Goal: Transaction & Acquisition: Subscribe to service/newsletter

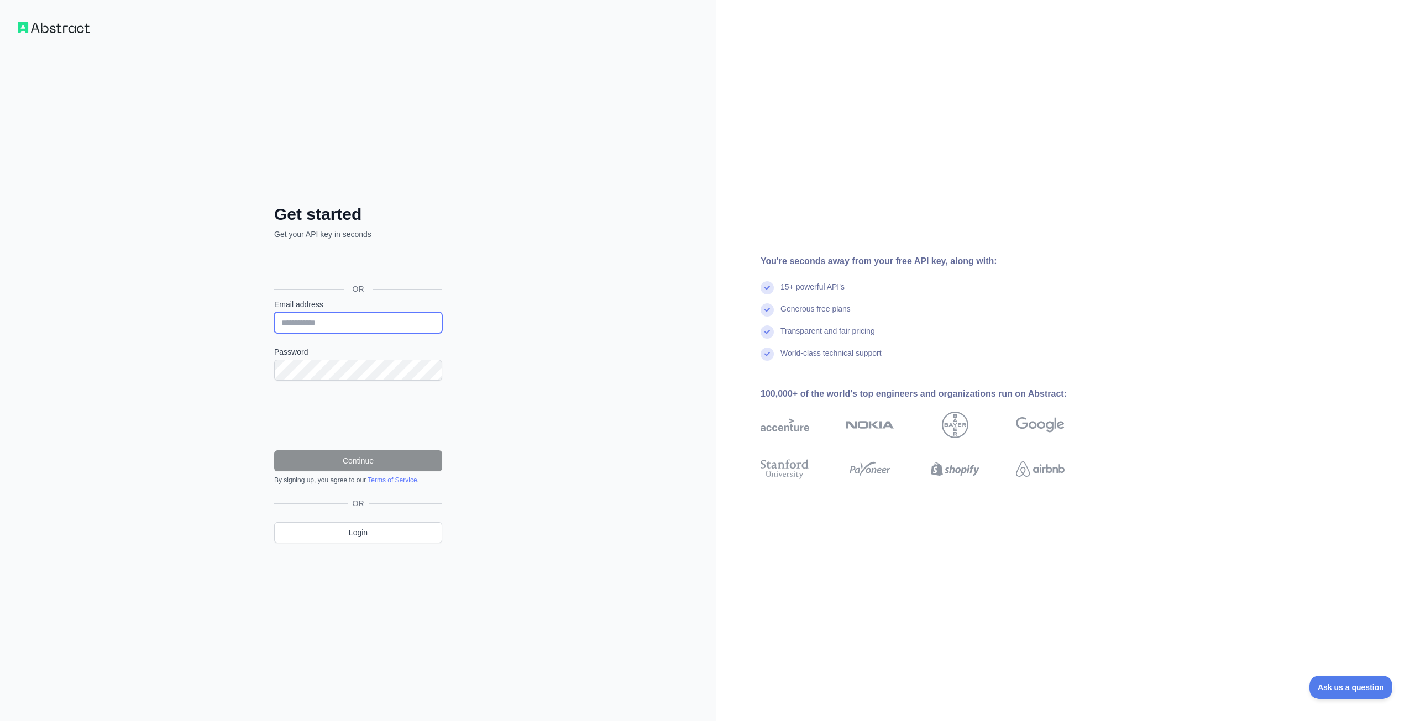
click at [336, 326] on input "Email address" at bounding box center [358, 322] width 168 height 21
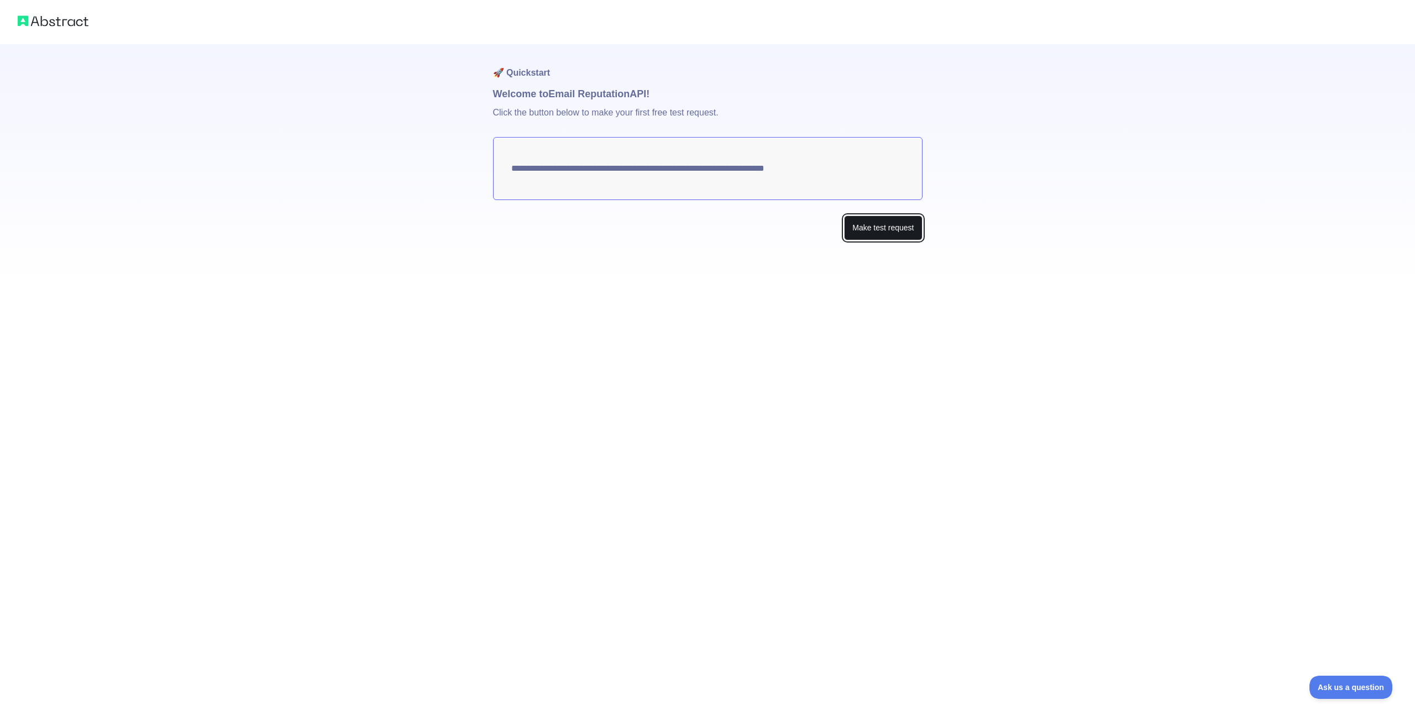
click at [893, 233] on button "Make test request" at bounding box center [883, 228] width 78 height 25
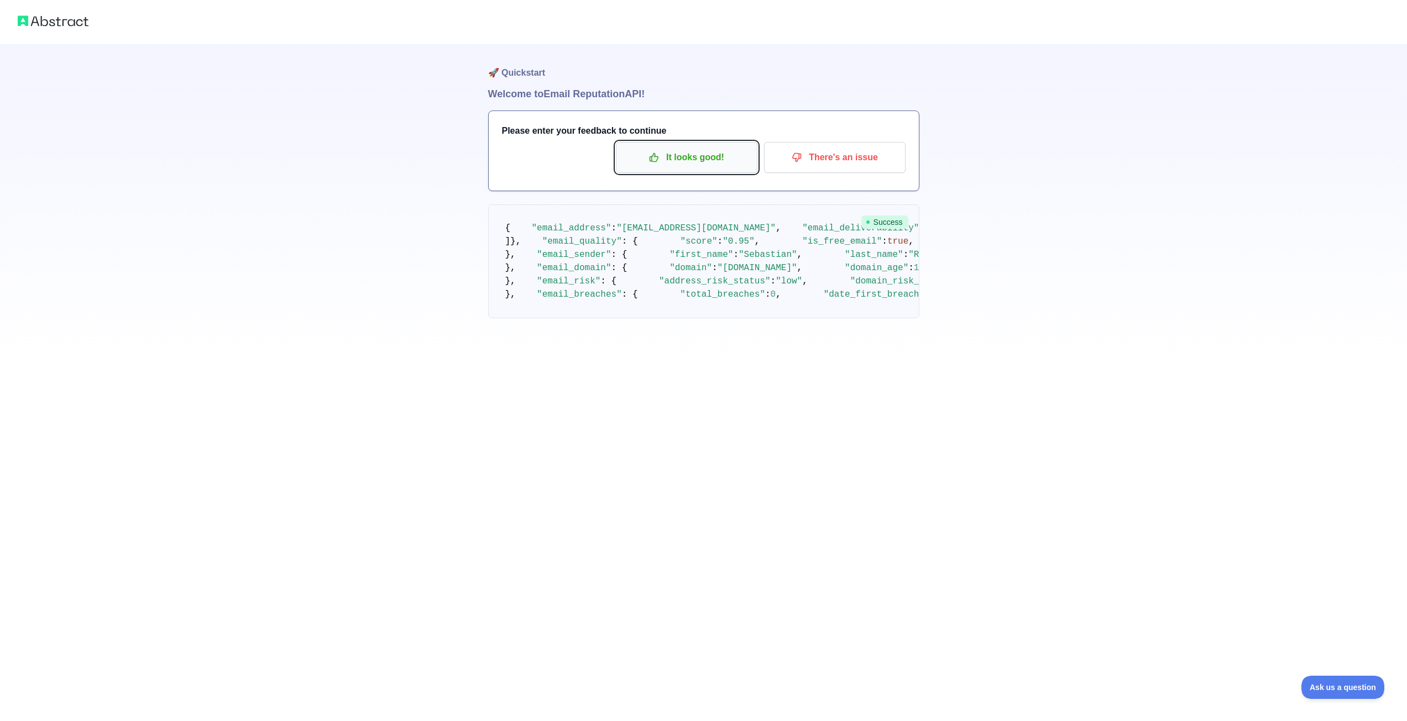
click at [695, 161] on p "It looks good!" at bounding box center [686, 157] width 125 height 19
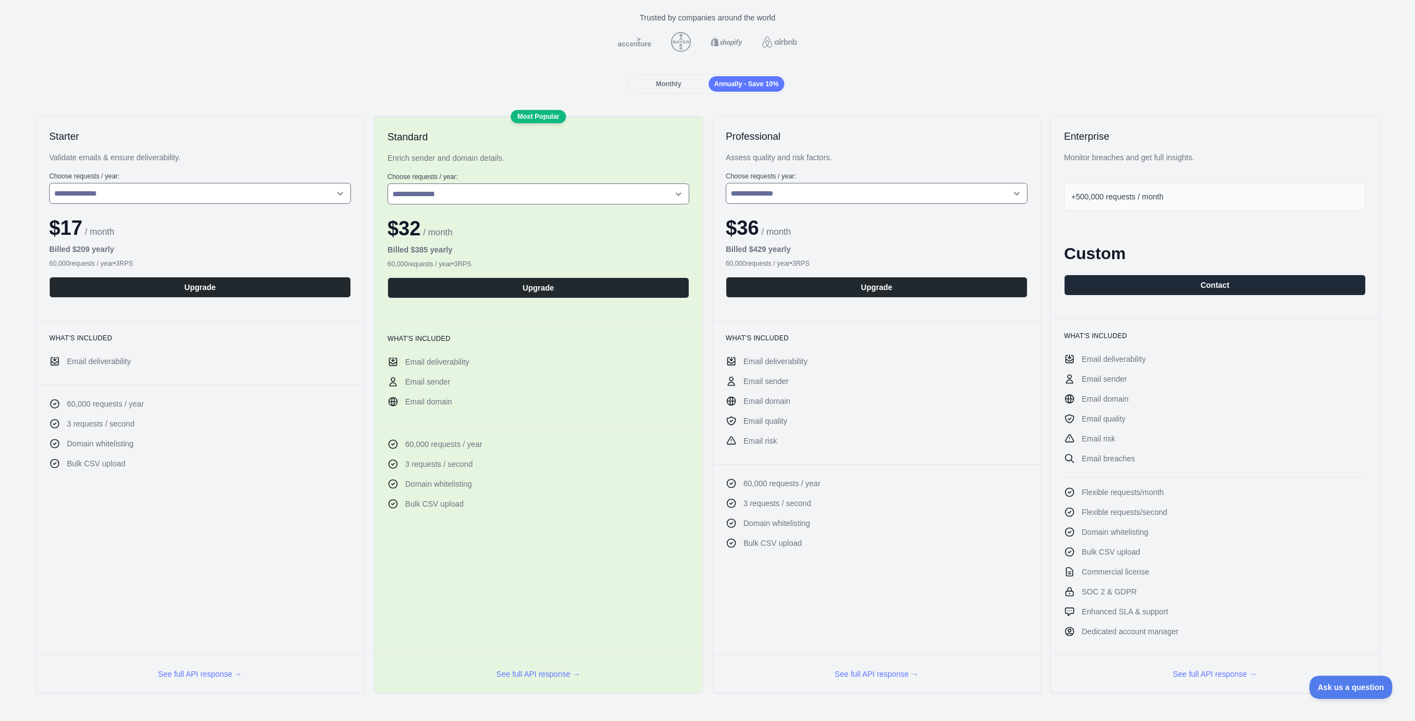
scroll to position [92, 0]
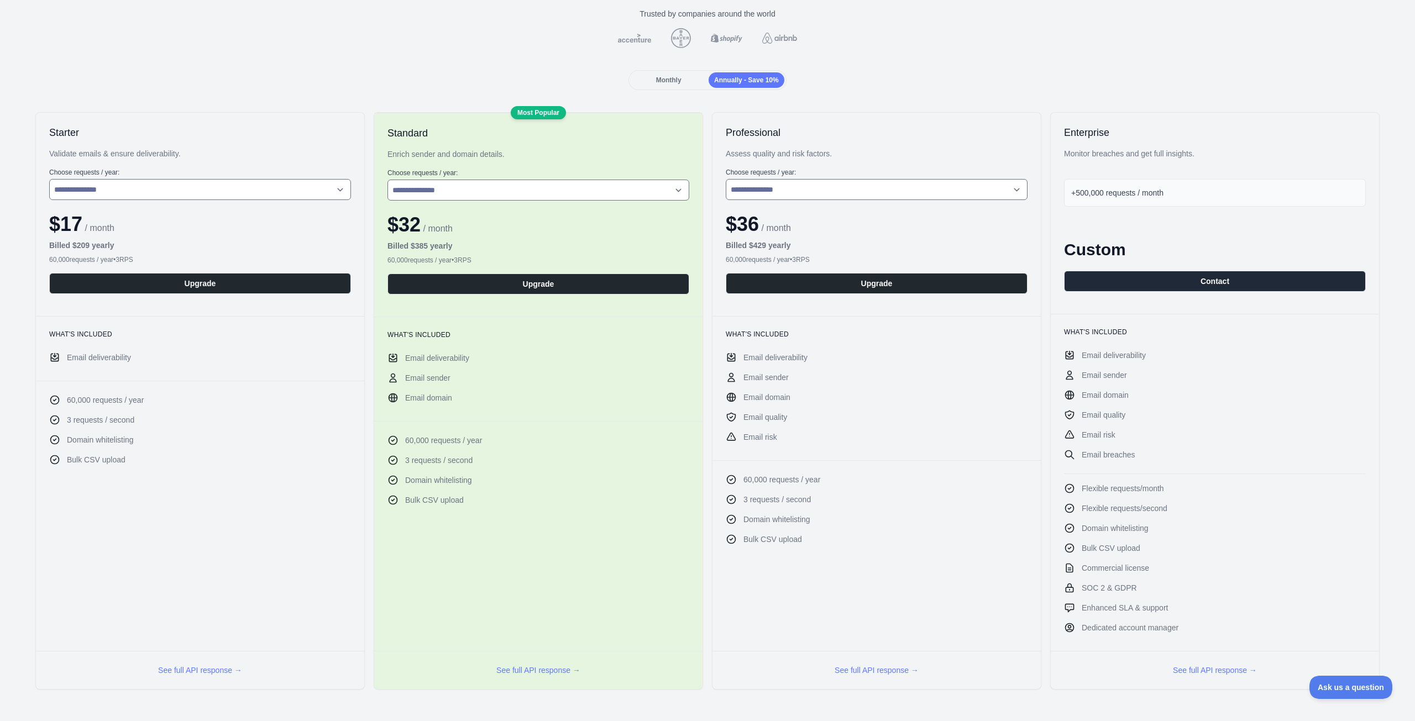
click at [212, 360] on li "Email deliverability" at bounding box center [200, 357] width 302 height 11
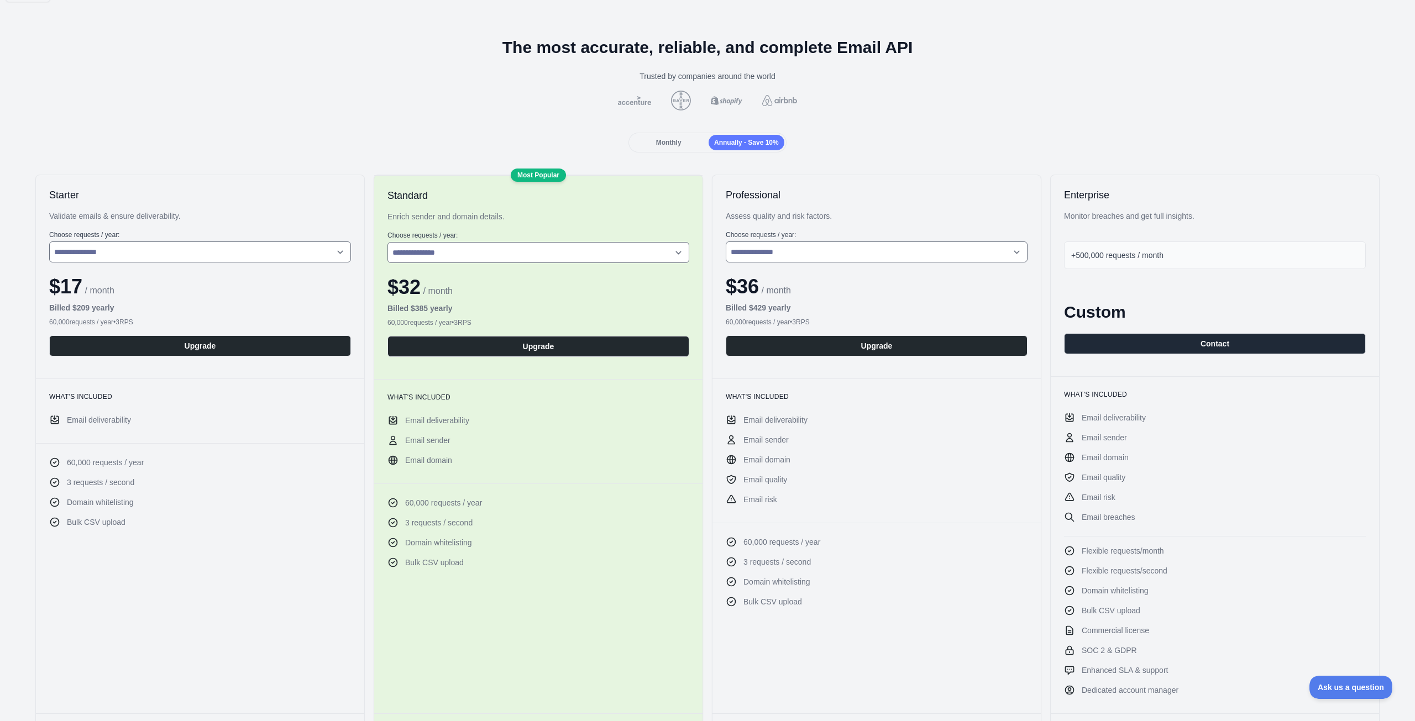
scroll to position [0, 0]
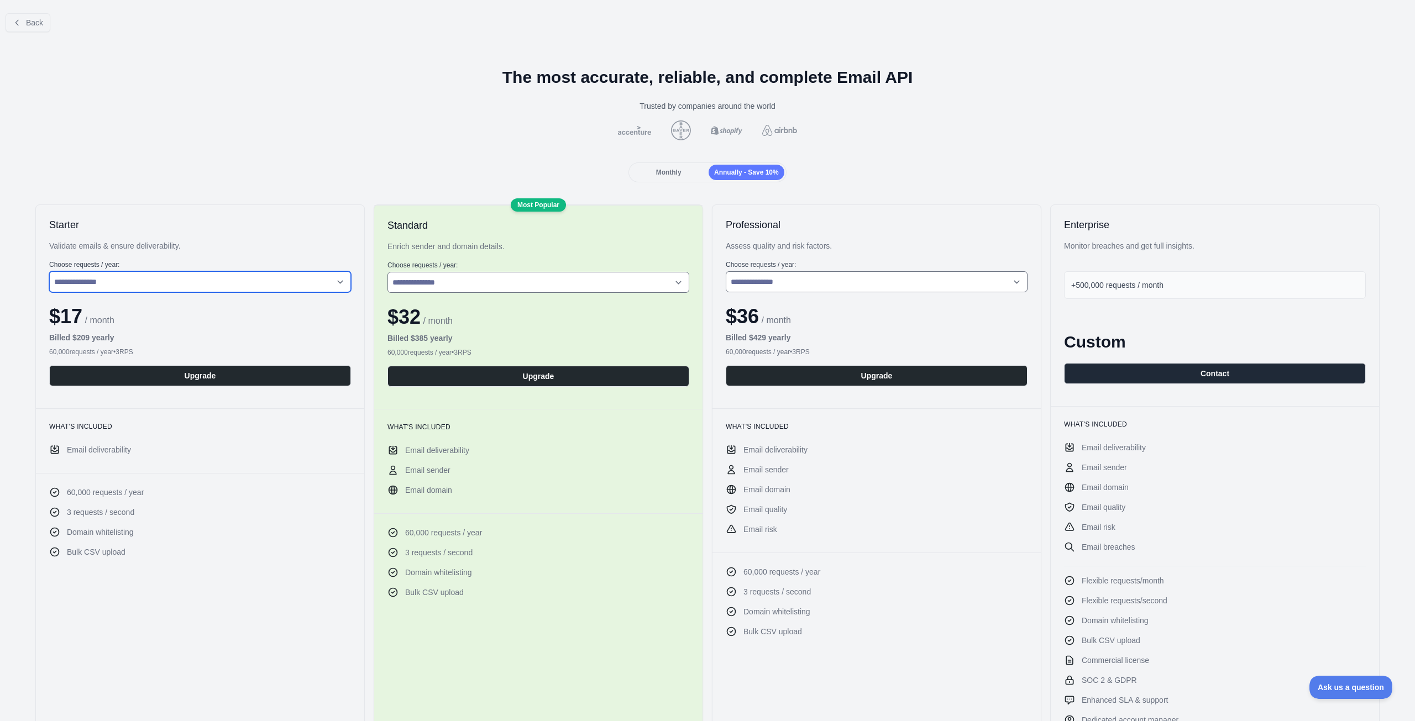
click at [156, 282] on select "**********" at bounding box center [200, 281] width 302 height 21
click at [838, 226] on h2 "Professional" at bounding box center [877, 224] width 302 height 13
click at [1205, 213] on div "Enterprise Monitor breaches and get full insights. +500,000 requests / month Cu…" at bounding box center [1215, 305] width 328 height 201
click at [840, 223] on h2 "Professional" at bounding box center [877, 224] width 302 height 13
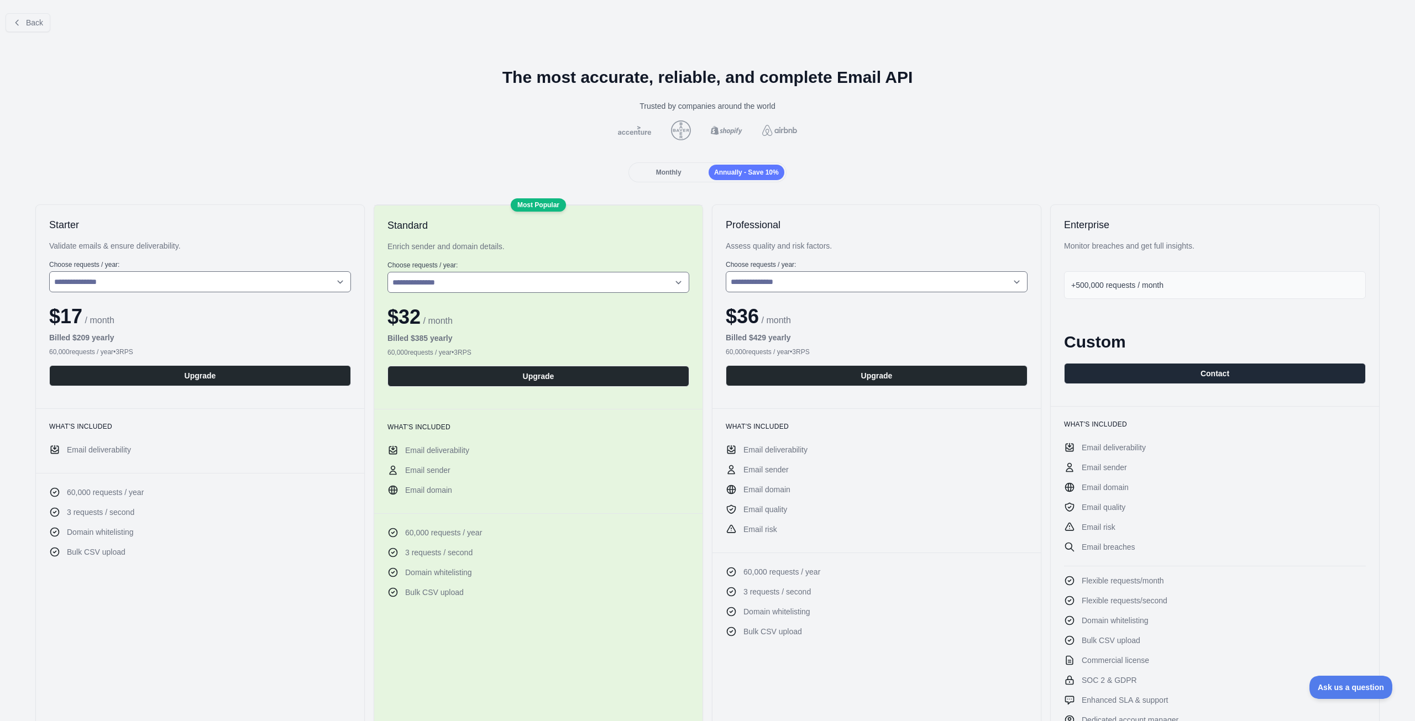
click at [1208, 214] on div "Enterprise Monitor breaches and get full insights. +500,000 requests / month Cu…" at bounding box center [1215, 305] width 328 height 201
drag, startPoint x: 821, startPoint y: 221, endPoint x: 1143, endPoint y: 210, distance: 322.4
click at [825, 221] on h2 "Professional" at bounding box center [877, 224] width 302 height 13
click at [1176, 206] on div "Enterprise Monitor breaches and get full insights. +500,000 requests / month Cu…" at bounding box center [1215, 305] width 328 height 201
